Goal: Obtain resource: Obtain resource

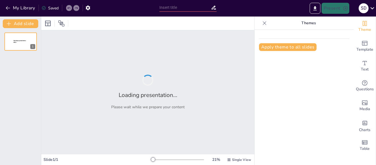
type input "Gaseous Ionization Detectors"
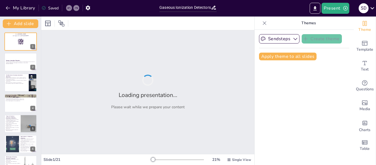
checkbox input "true"
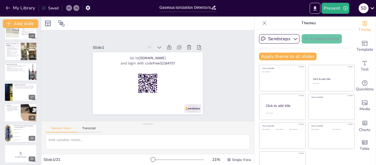
scroll to position [300, 0]
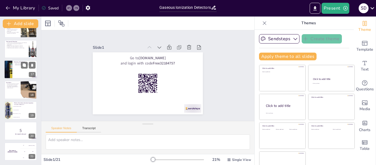
click at [17, 71] on div at bounding box center [20, 69] width 33 height 19
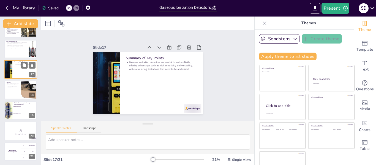
scroll to position [273, 0]
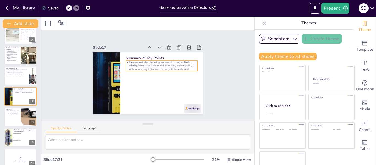
click at [155, 63] on p "Gaseous ionization detectors are crucial in various fields, offering advantages…" at bounding box center [163, 71] width 71 height 32
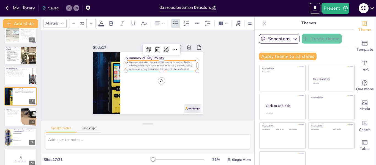
click at [155, 63] on p "Gaseous ionization detectors are crucial in various fields, offering advantages…" at bounding box center [163, 84] width 39 height 70
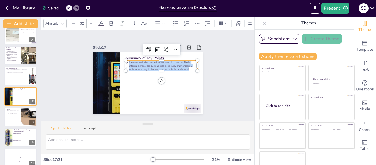
drag, startPoint x: 123, startPoint y: 62, endPoint x: 184, endPoint y: 68, distance: 61.0
click at [184, 68] on p "Gaseous ionization detectors are crucial in various fields, offering advantages…" at bounding box center [163, 71] width 71 height 32
copy p "Gaseous ionization detectors are crucial in various fields, offering advantages…"
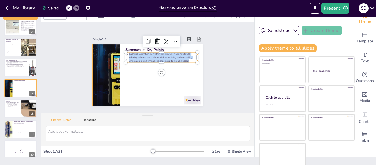
scroll to position [13, 0]
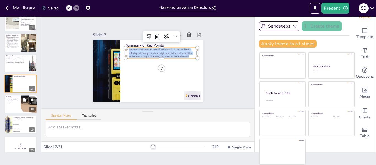
click at [19, 103] on div at bounding box center [20, 104] width 33 height 19
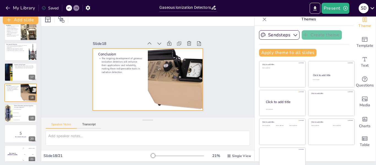
scroll to position [0, 0]
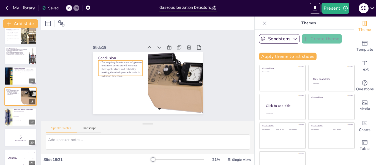
click at [100, 62] on p "The ongoing development of gaseous ionization detectors will enhance their appl…" at bounding box center [123, 61] width 47 height 30
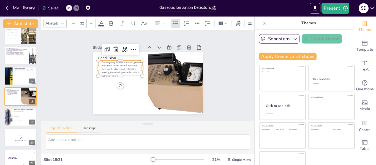
click at [100, 62] on p "The ongoing development of gaseous ionization detectors will enhance their appl…" at bounding box center [123, 61] width 47 height 30
drag, startPoint x: 95, startPoint y: 61, endPoint x: 119, endPoint y: 74, distance: 26.5
click at [119, 74] on p "The ongoing development of gaseous ionization detectors will enhance their appl…" at bounding box center [125, 58] width 47 height 34
copy p "The ongoing development of gaseous ionization detectors will enhance their appl…"
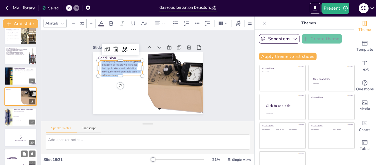
checkbox input "true"
